Goal: Transaction & Acquisition: Purchase product/service

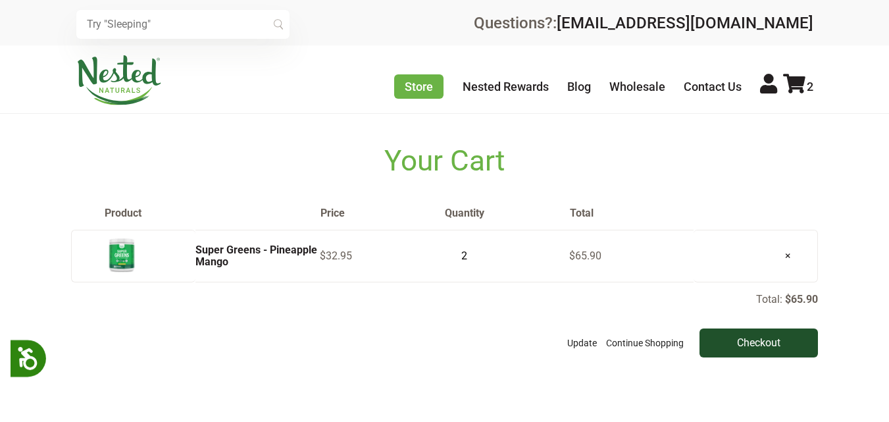
click at [745, 357] on input "Checkout" at bounding box center [758, 342] width 118 height 29
click at [772, 357] on input "Checkout" at bounding box center [758, 342] width 118 height 29
